Goal: Find specific page/section: Find specific page/section

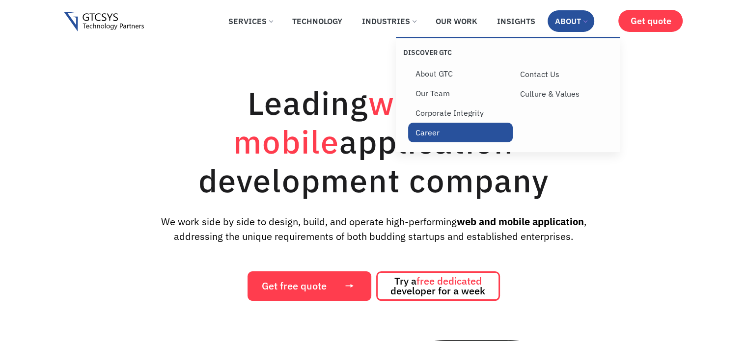
click at [427, 133] on link "Career" at bounding box center [460, 133] width 105 height 20
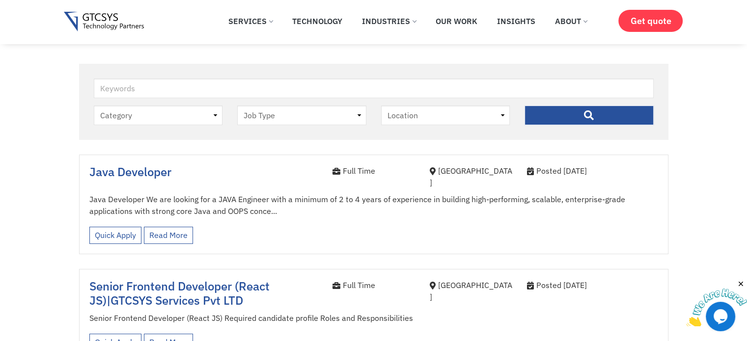
scroll to position [200, 0]
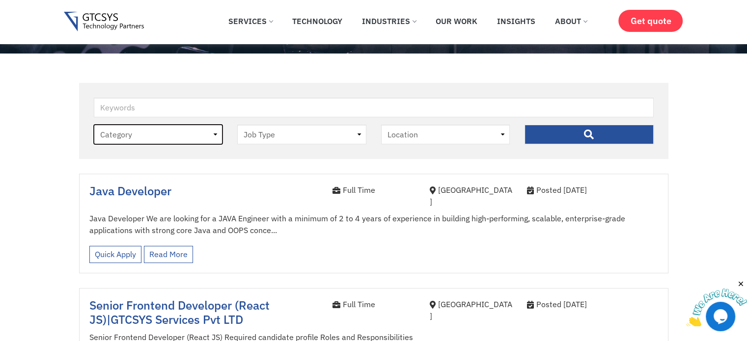
click at [206, 135] on select "Category job" at bounding box center [158, 135] width 129 height 20
select select "job"
click at [94, 125] on select "Category job" at bounding box center [158, 135] width 129 height 20
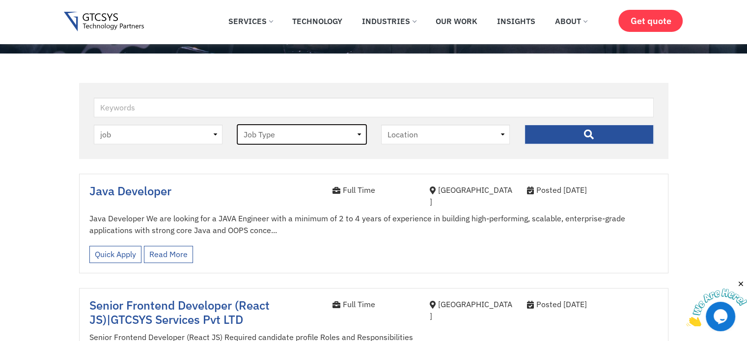
click at [297, 129] on select "Job Type Full Time Internee" at bounding box center [301, 135] width 129 height 20
select select "internee"
click at [237, 125] on select "Job Type Full Time Internee" at bounding box center [301, 135] width 129 height 20
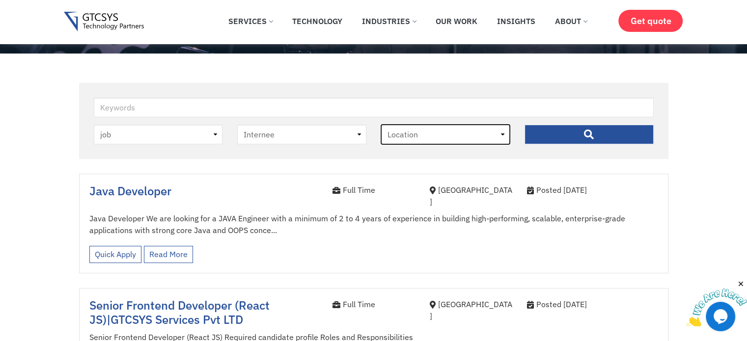
click at [406, 128] on select "Location Ahmedabad" at bounding box center [445, 135] width 129 height 20
select select "ahmedabad"
click at [381, 125] on select "Location Ahmedabad" at bounding box center [445, 135] width 129 height 20
click at [547, 133] on input "" at bounding box center [588, 135] width 129 height 20
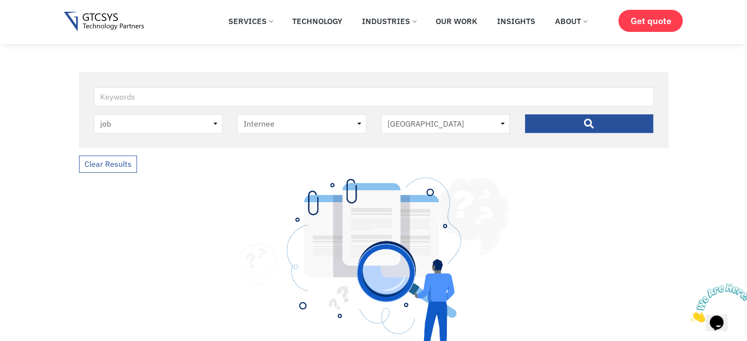
scroll to position [231, 0]
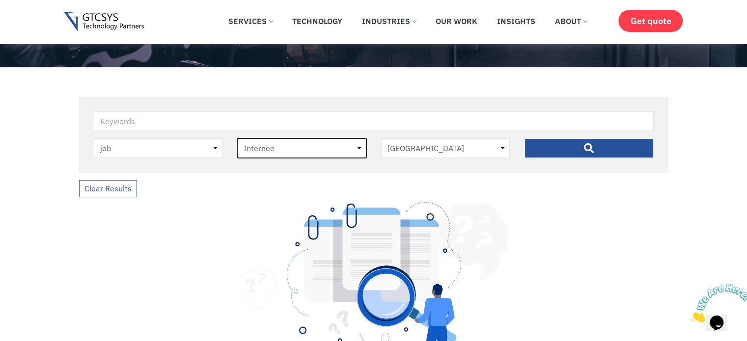
click at [324, 150] on select "Job Type Full Time Internee" at bounding box center [301, 148] width 129 height 20
select select "full-time"
click at [237, 139] on select "Job Type Full Time Internee" at bounding box center [301, 148] width 129 height 20
click at [590, 137] on div "Keywords" at bounding box center [373, 124] width 574 height 27
click at [590, 145] on input "" at bounding box center [588, 148] width 129 height 20
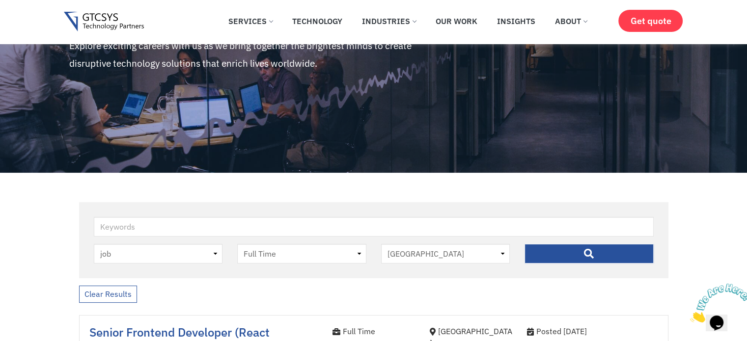
scroll to position [130, 0]
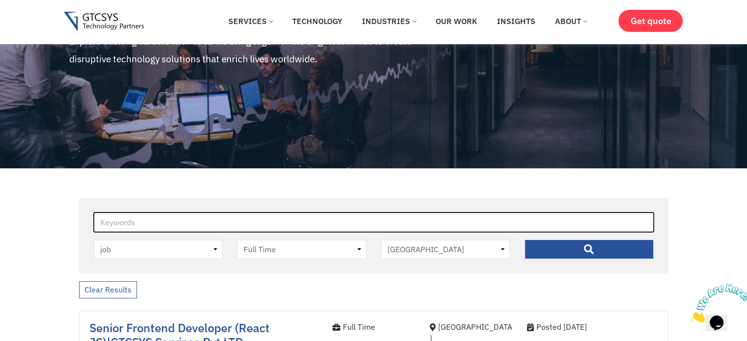
click at [162, 231] on input "Keywords" at bounding box center [374, 223] width 560 height 20
type input "android developer"
click at [524, 240] on input "" at bounding box center [588, 250] width 129 height 20
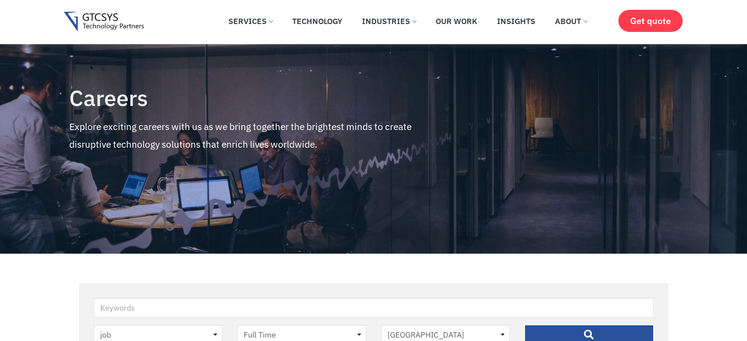
select select "full-time"
